Goal: Task Accomplishment & Management: Manage account settings

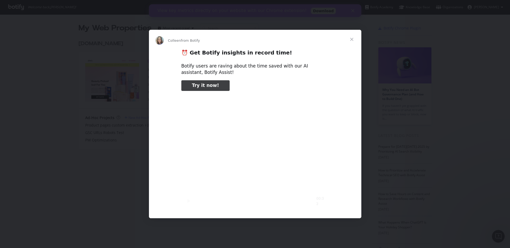
click at [352, 40] on span "Close" at bounding box center [351, 39] width 19 height 19
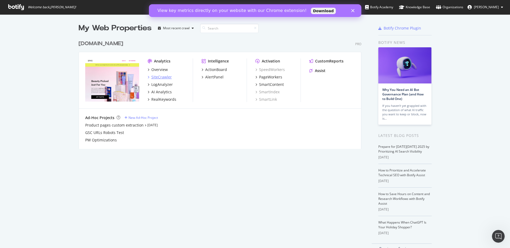
click at [148, 77] on icon "grid" at bounding box center [149, 77] width 2 height 3
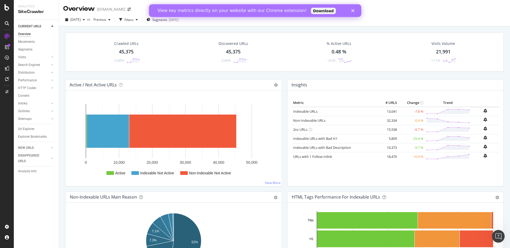
click at [52, 26] on icon at bounding box center [52, 26] width 2 height 3
click at [353, 10] on icon "Close" at bounding box center [352, 10] width 3 height 3
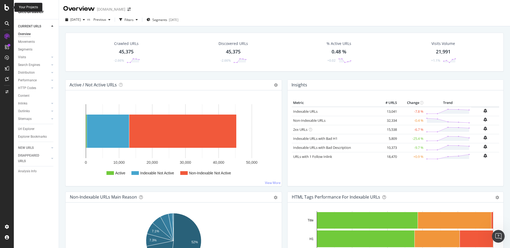
click at [26, 9] on div "Your Projects" at bounding box center [28, 7] width 19 height 5
click at [2, 6] on div at bounding box center [7, 7] width 13 height 6
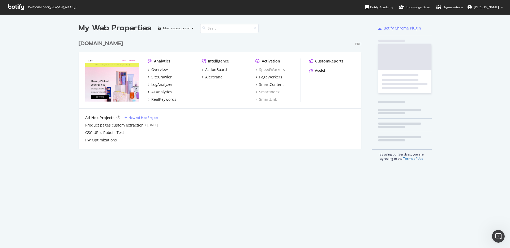
scroll to position [248, 510]
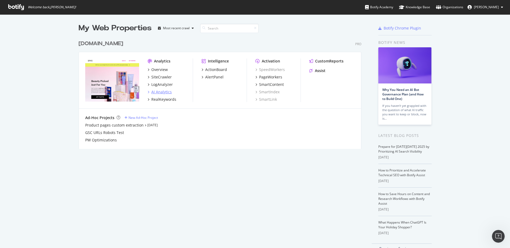
click at [154, 91] on div "AI Analytics" at bounding box center [161, 91] width 20 height 5
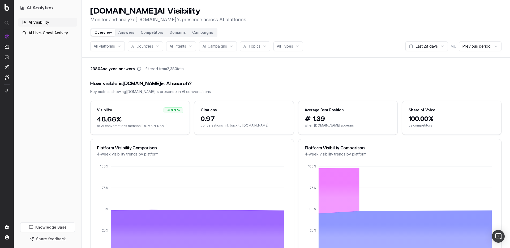
click at [197, 37] on div "Overview Answers Competitors Domains Campaigns" at bounding box center [153, 33] width 127 height 10
click at [149, 118] on span "48.66%" at bounding box center [140, 119] width 86 height 8
click at [172, 109] on div "0.3 %" at bounding box center [173, 110] width 20 height 6
click at [222, 106] on div "Citations" at bounding box center [243, 108] width 99 height 14
click at [316, 120] on span "# 1.39" at bounding box center [348, 119] width 86 height 8
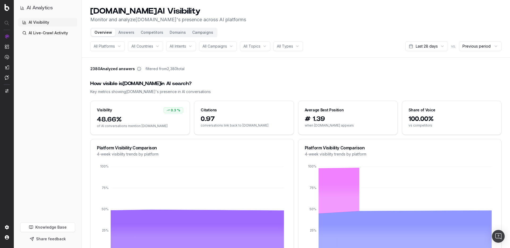
click at [405, 120] on div "100.00% vs competitors" at bounding box center [451, 125] width 99 height 20
click at [54, 38] on div "AI Visibility AI Live-Crawl Activity" at bounding box center [47, 119] width 59 height 202
click at [54, 35] on link "AI Live-Crawl Activity" at bounding box center [47, 33] width 59 height 8
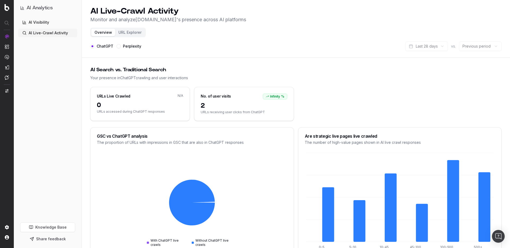
click at [118, 49] on div "Perplexity" at bounding box center [128, 46] width 25 height 10
click at [45, 22] on link "AI Visibility" at bounding box center [47, 22] width 59 height 8
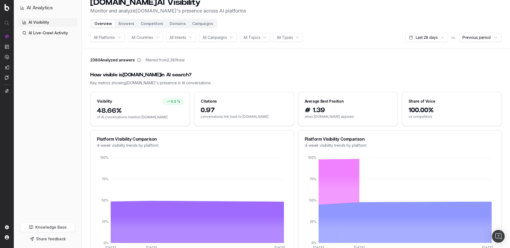
scroll to position [10, 0]
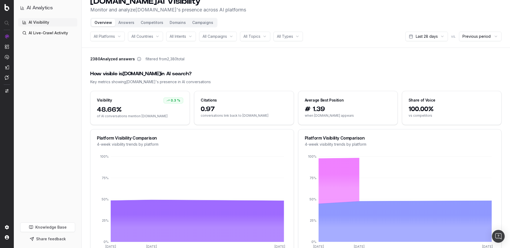
click at [115, 37] on span "All Platforms" at bounding box center [104, 36] width 21 height 5
click at [152, 38] on span "All Countries" at bounding box center [142, 36] width 22 height 5
click at [184, 37] on span "All Intents" at bounding box center [178, 36] width 16 height 5
click at [218, 34] on span "All Campaigns" at bounding box center [214, 36] width 24 height 5
click at [257, 37] on span "All Topics" at bounding box center [251, 36] width 17 height 5
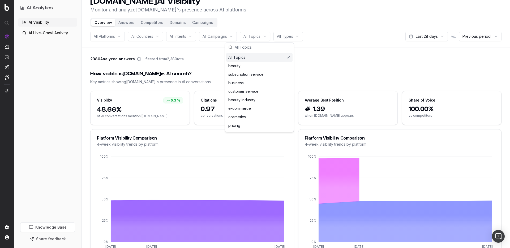
click at [257, 37] on span "All Topics" at bounding box center [251, 36] width 17 height 5
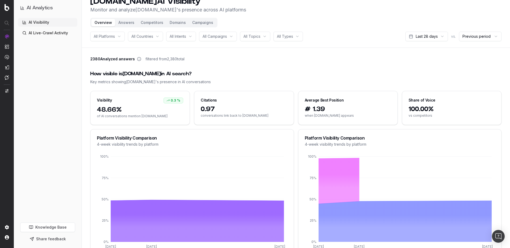
click at [137, 59] on icon at bounding box center [139, 59] width 4 height 4
click at [137, 58] on icon at bounding box center [139, 59] width 4 height 4
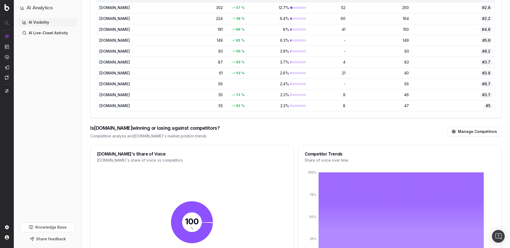
scroll to position [438, 0]
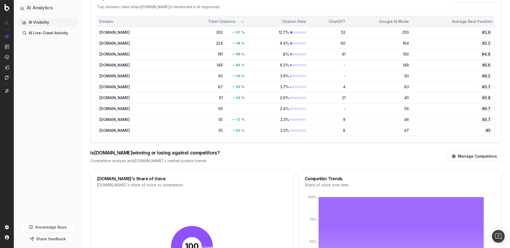
click at [45, 34] on link "AI Live-Crawl Activity" at bounding box center [47, 33] width 59 height 8
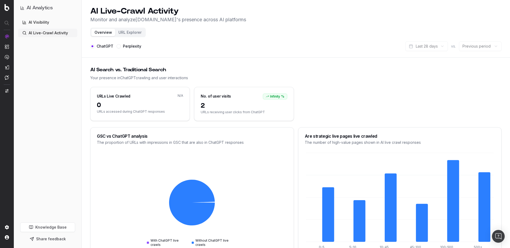
click at [43, 20] on link "AI Visibility" at bounding box center [47, 22] width 59 height 8
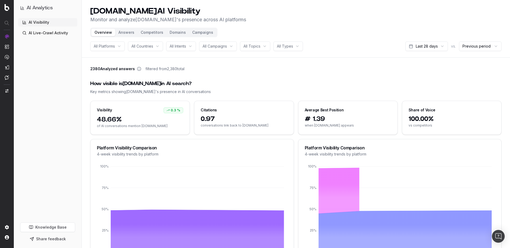
click at [289, 48] on html "AI Analytics AI Visibility AI Live-Crawl Activity Knowledge Base Share feedback…" at bounding box center [255, 124] width 510 height 248
click at [260, 45] on span "All Topics" at bounding box center [251, 46] width 17 height 5
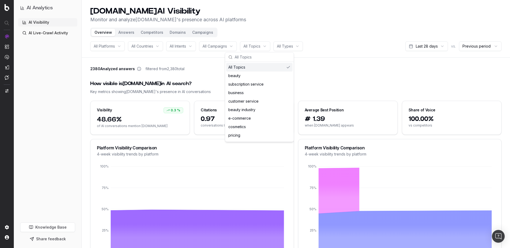
click at [260, 45] on span "All Topics" at bounding box center [251, 46] width 17 height 5
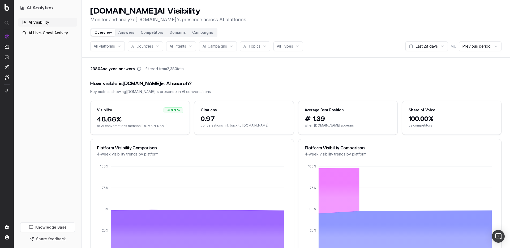
click at [443, 45] on html "AI Analytics AI Visibility AI Live-Crawl Activity Knowledge Base Share feedback…" at bounding box center [255, 124] width 510 height 248
click at [206, 30] on button "Campaigns" at bounding box center [202, 32] width 27 height 7
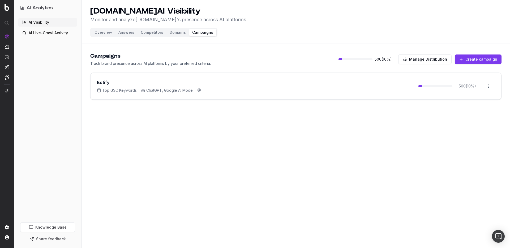
click at [198, 32] on button "Campaigns" at bounding box center [202, 32] width 27 height 7
click at [423, 84] on div "500 ( 10 %) Open menu" at bounding box center [456, 86] width 76 height 14
click at [463, 85] on span "500 ( 10 %)" at bounding box center [466, 85] width 25 height 5
click at [443, 60] on button "Manage Distribution" at bounding box center [424, 59] width 53 height 10
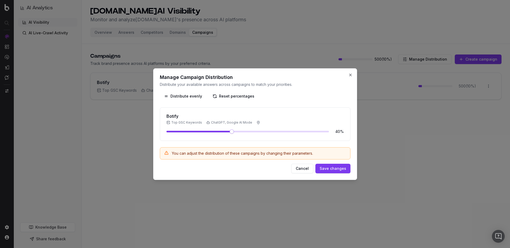
click at [231, 133] on span at bounding box center [231, 131] width 4 height 4
click at [350, 73] on button "Close" at bounding box center [350, 75] width 4 height 4
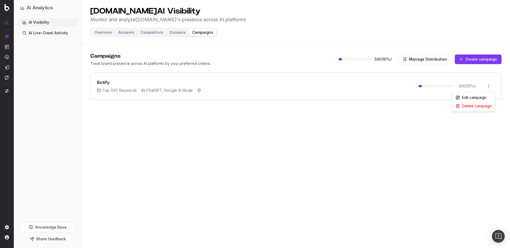
click at [486, 86] on html "AI Analytics AI Visibility AI Live-Crawl Activity Knowledge Base Share feedback…" at bounding box center [255, 124] width 510 height 248
click at [477, 96] on div "Edit campaign" at bounding box center [473, 97] width 40 height 8
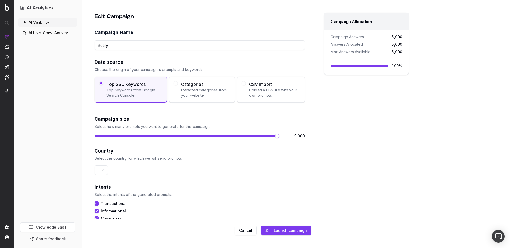
click at [279, 138] on span at bounding box center [277, 136] width 4 height 4
click at [291, 229] on button "Launch campaign" at bounding box center [286, 230] width 50 height 10
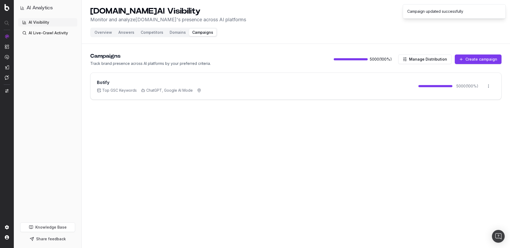
click at [102, 33] on button "Overview" at bounding box center [103, 32] width 24 height 7
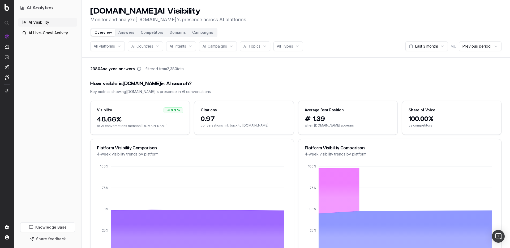
click at [203, 31] on button "Campaigns" at bounding box center [202, 32] width 27 height 7
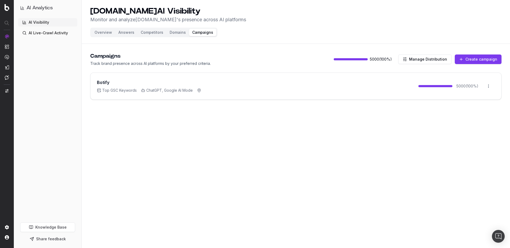
click at [122, 32] on button "Answers" at bounding box center [126, 32] width 22 height 7
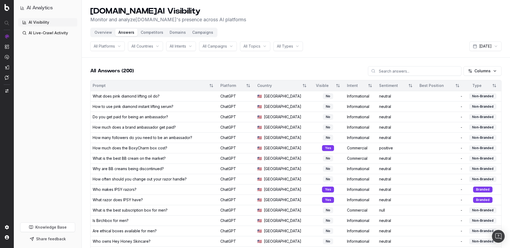
click at [100, 33] on button "Overview" at bounding box center [103, 32] width 24 height 7
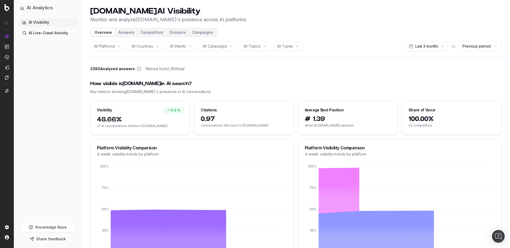
click at [293, 46] on html "AI Analytics AI Visibility AI Live-Crawl Activity Knowledge Base Share feedback…" at bounding box center [255, 124] width 510 height 248
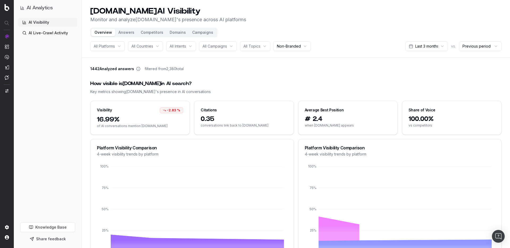
click at [123, 31] on button "Answers" at bounding box center [126, 32] width 22 height 7
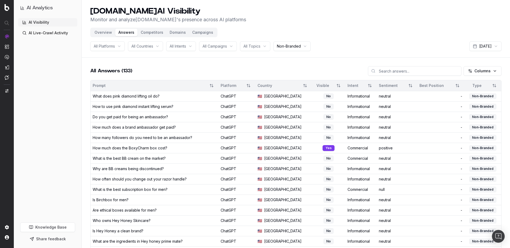
click at [204, 34] on button "Campaigns" at bounding box center [202, 32] width 27 height 7
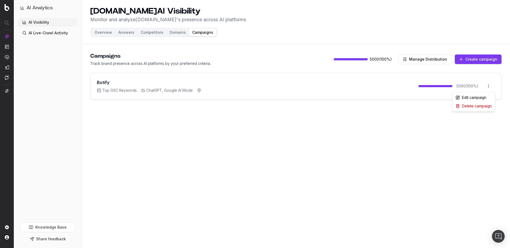
click at [492, 86] on html "AI Analytics AI Visibility AI Live-Crawl Activity Knowledge Base Share feedback…" at bounding box center [255, 124] width 510 height 248
click at [478, 97] on div "Edit campaign" at bounding box center [473, 97] width 40 height 8
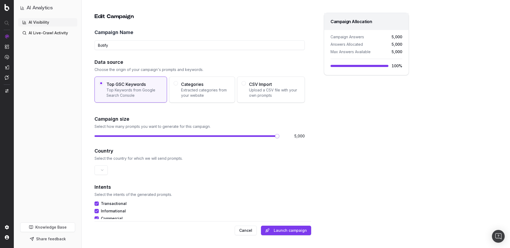
click at [244, 230] on button "Cancel" at bounding box center [246, 230] width 22 height 10
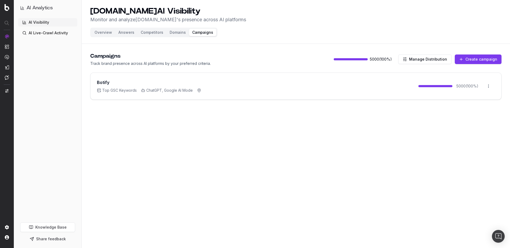
click at [148, 31] on button "Competitors" at bounding box center [151, 32] width 29 height 7
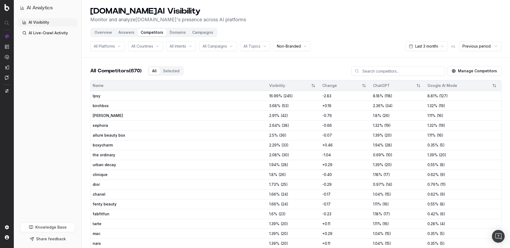
click at [107, 36] on button "Overview" at bounding box center [103, 32] width 24 height 7
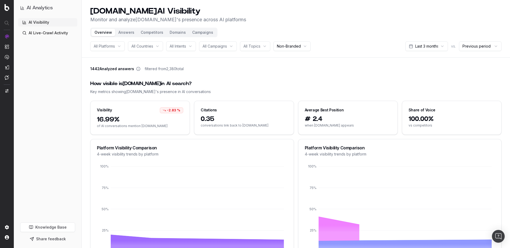
click at [198, 32] on button "Campaigns" at bounding box center [202, 32] width 27 height 7
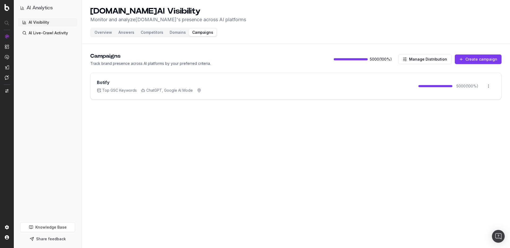
click at [105, 35] on button "Overview" at bounding box center [103, 32] width 24 height 7
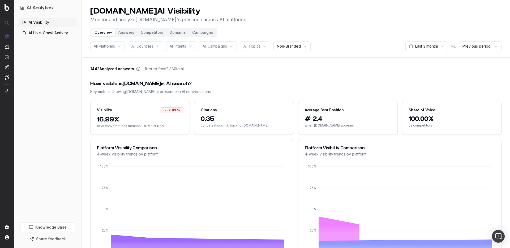
click at [202, 33] on button "Campaigns" at bounding box center [202, 32] width 27 height 7
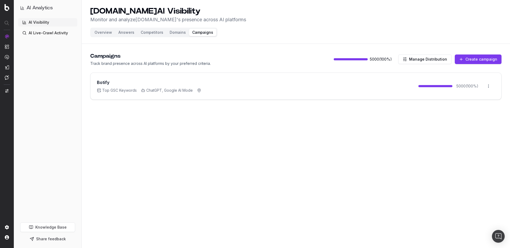
click at [489, 82] on html "AI Analytics AI Visibility AI Live-Crawl Activity Knowledge Base Share feedback…" at bounding box center [255, 124] width 510 height 248
click at [474, 96] on div "Edit campaign" at bounding box center [473, 97] width 40 height 8
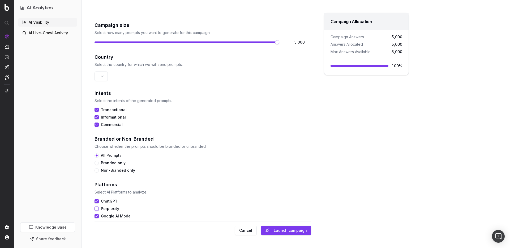
scroll to position [99, 0]
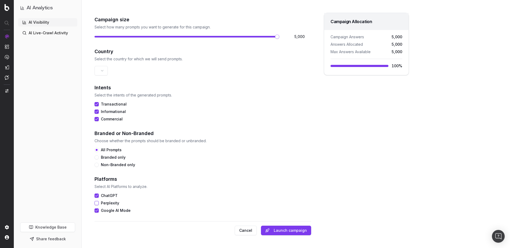
click at [125, 166] on label "Non-Branded only" at bounding box center [118, 164] width 34 height 4
click at [99, 166] on button "Non-Branded only" at bounding box center [96, 164] width 4 height 4
click at [97, 203] on button "Perplexity" at bounding box center [96, 203] width 4 height 4
click at [278, 231] on button "Launch campaign" at bounding box center [286, 230] width 50 height 10
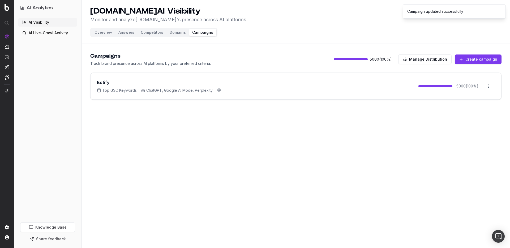
click at [96, 34] on button "Overview" at bounding box center [103, 32] width 24 height 7
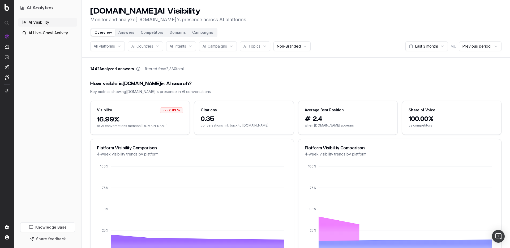
click at [138, 67] on circle at bounding box center [137, 68] width 3 height 3
